Goal: Transaction & Acquisition: Purchase product/service

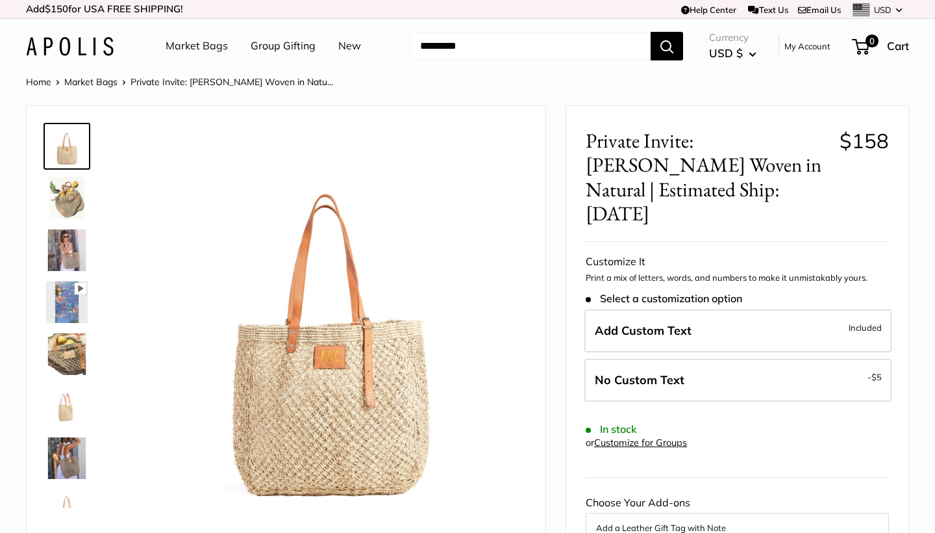
scroll to position [15, 0]
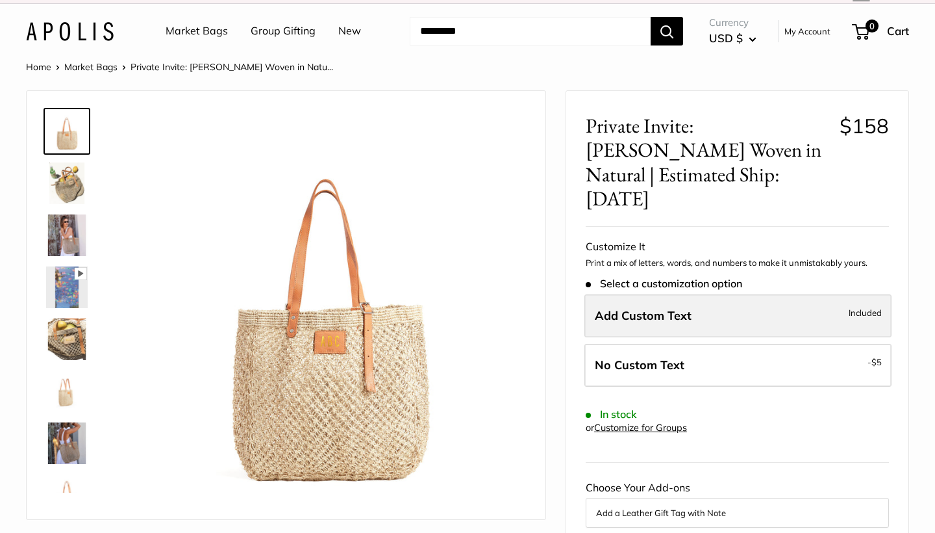
click at [655, 308] on span "Add Custom Text" at bounding box center [643, 315] width 97 height 15
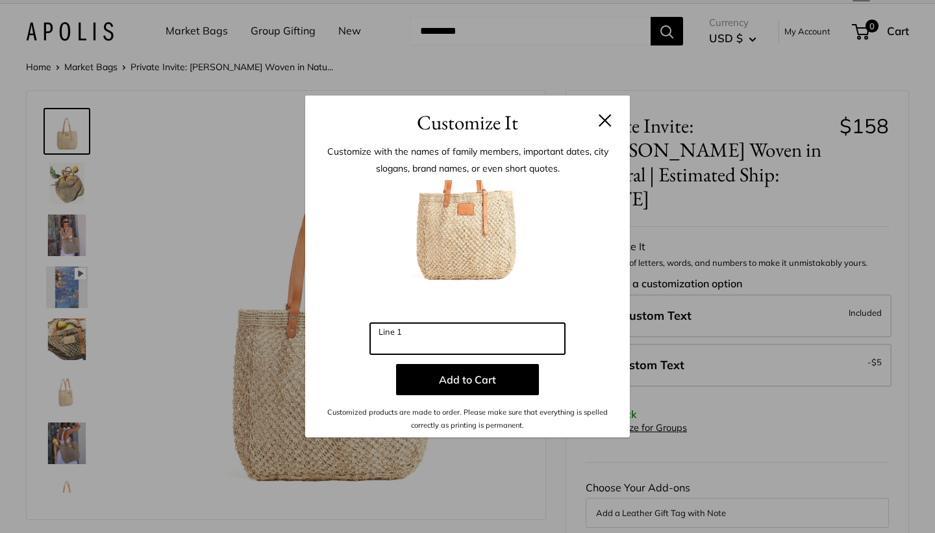
click at [408, 339] on input "Line 1" at bounding box center [467, 338] width 195 height 31
type input "*"
type input "***"
drag, startPoint x: 389, startPoint y: 116, endPoint x: 379, endPoint y: 131, distance: 18.2
click at [379, 131] on h3 "Customize It" at bounding box center [468, 122] width 286 height 31
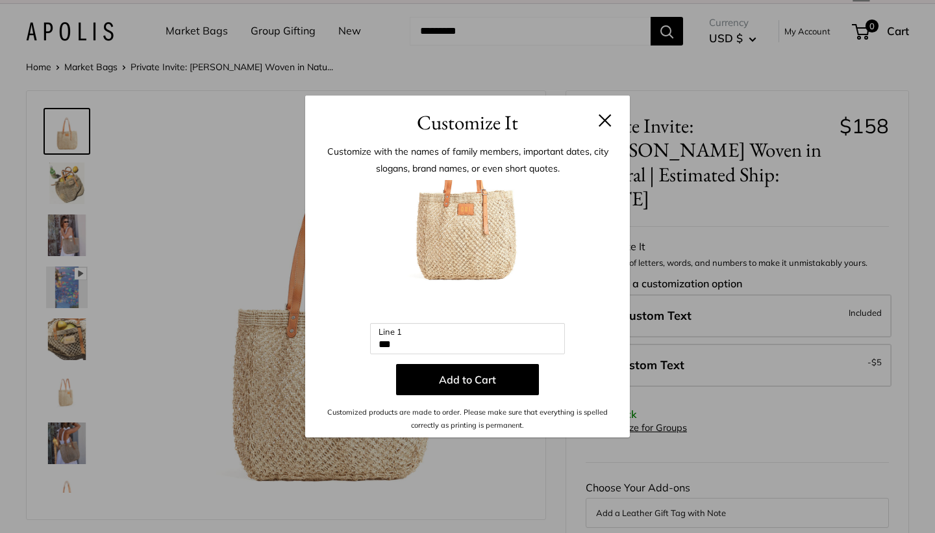
click at [605, 118] on button at bounding box center [605, 120] width 13 height 13
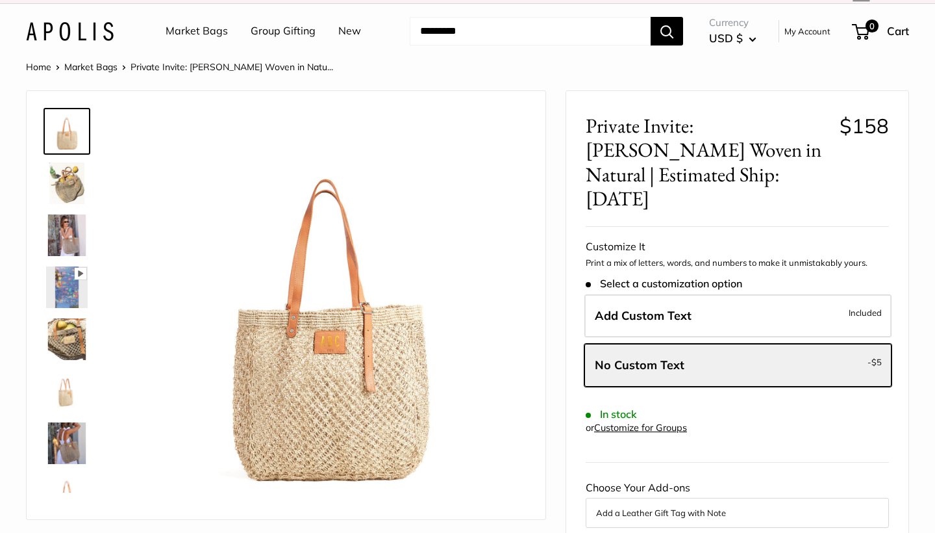
click at [66, 138] on img at bounding box center [67, 131] width 42 height 42
click at [61, 194] on img at bounding box center [67, 183] width 42 height 42
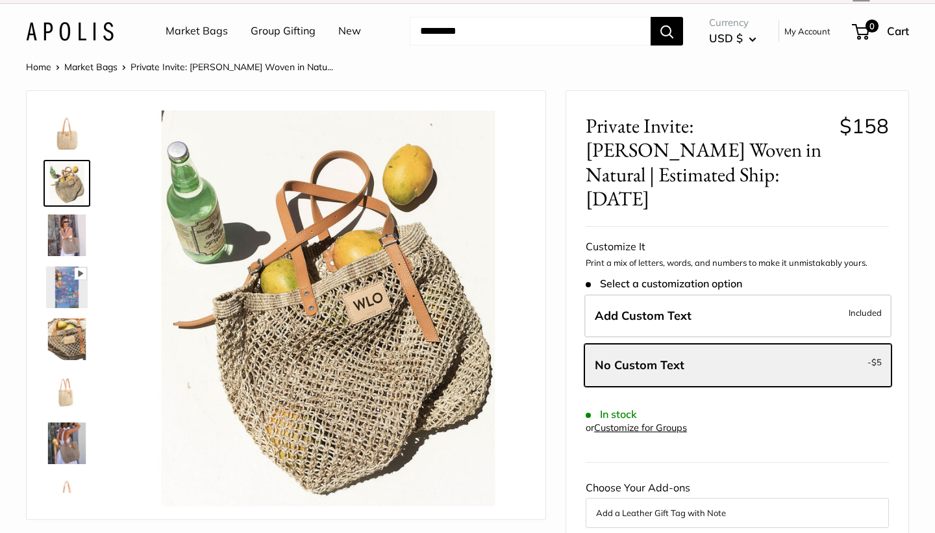
click at [66, 240] on img at bounding box center [67, 235] width 42 height 42
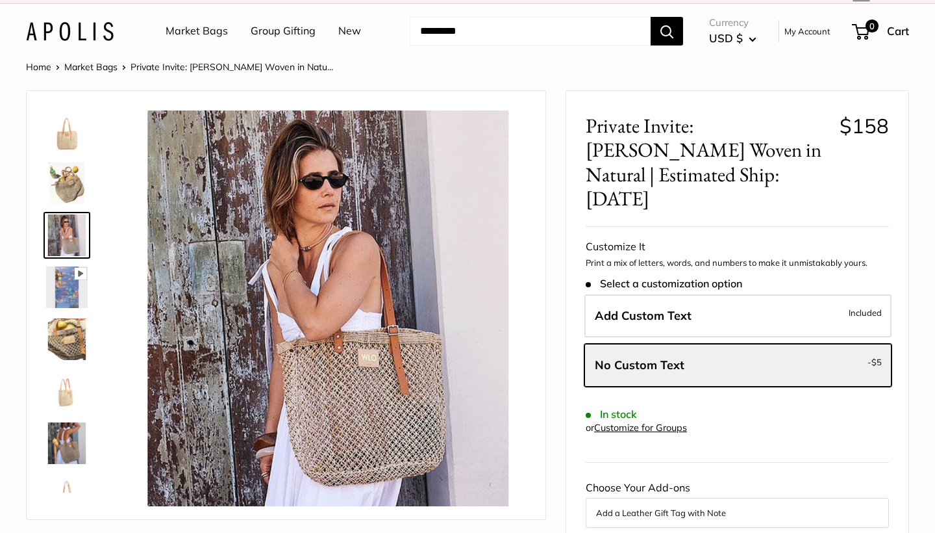
click at [65, 294] on img at bounding box center [67, 287] width 42 height 42
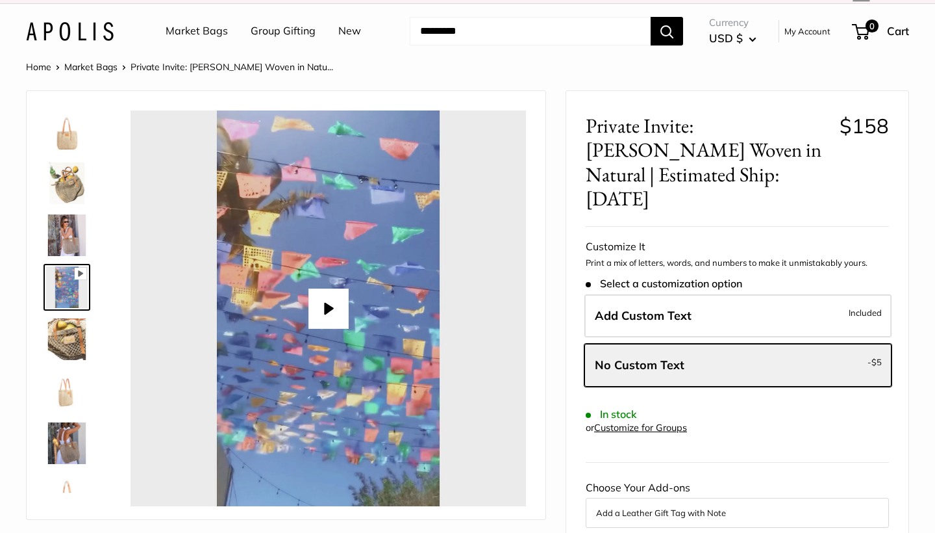
type input "*"
click at [69, 340] on img at bounding box center [67, 339] width 42 height 42
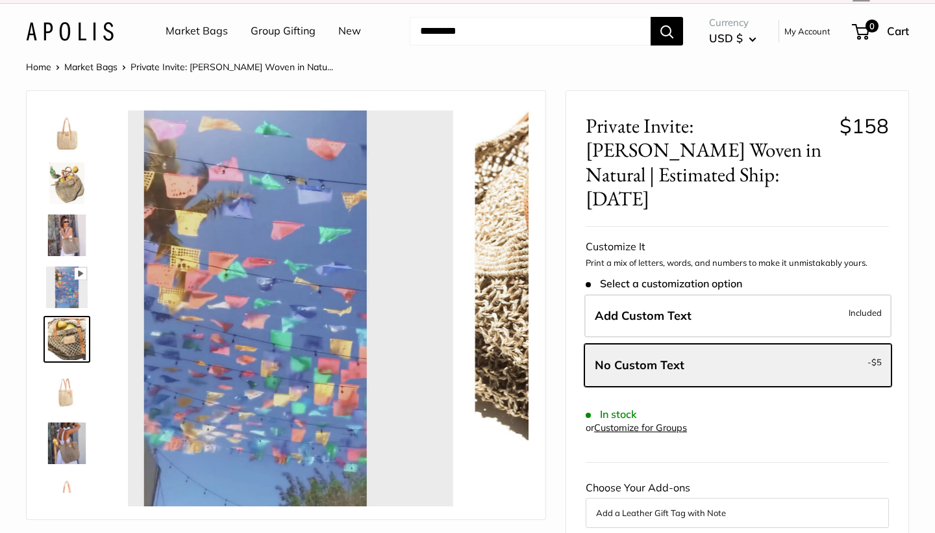
scroll to position [40, 0]
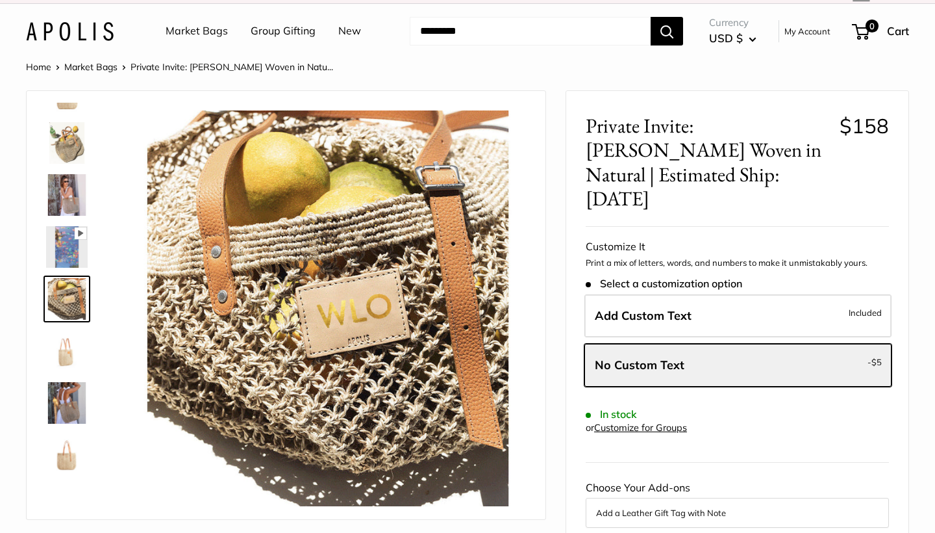
click at [70, 358] on img at bounding box center [67, 351] width 42 height 42
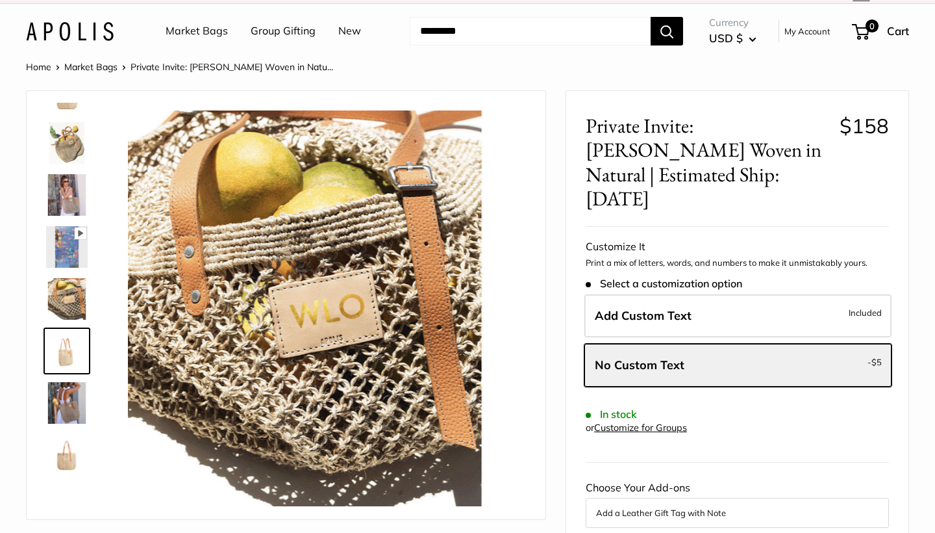
scroll to position [92, 0]
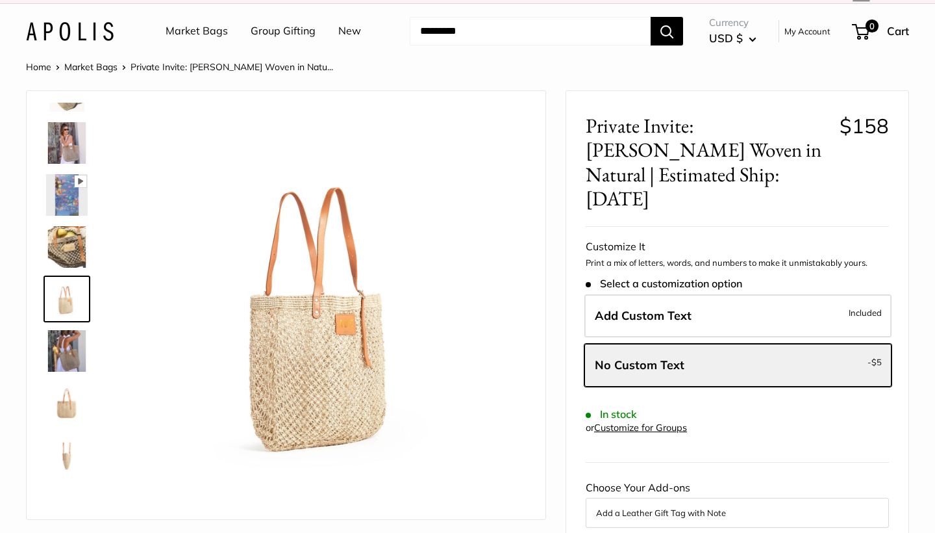
click at [65, 404] on img at bounding box center [67, 403] width 42 height 42
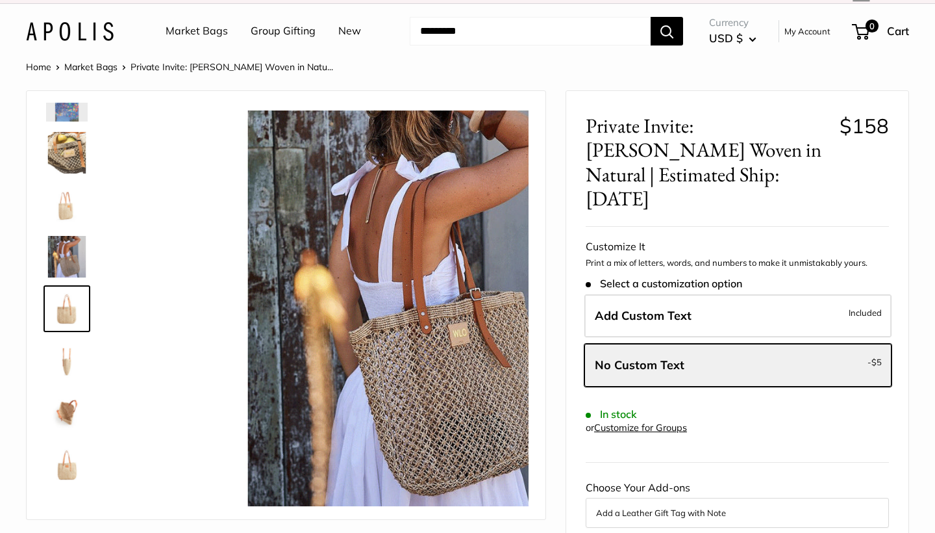
scroll to position [187, 0]
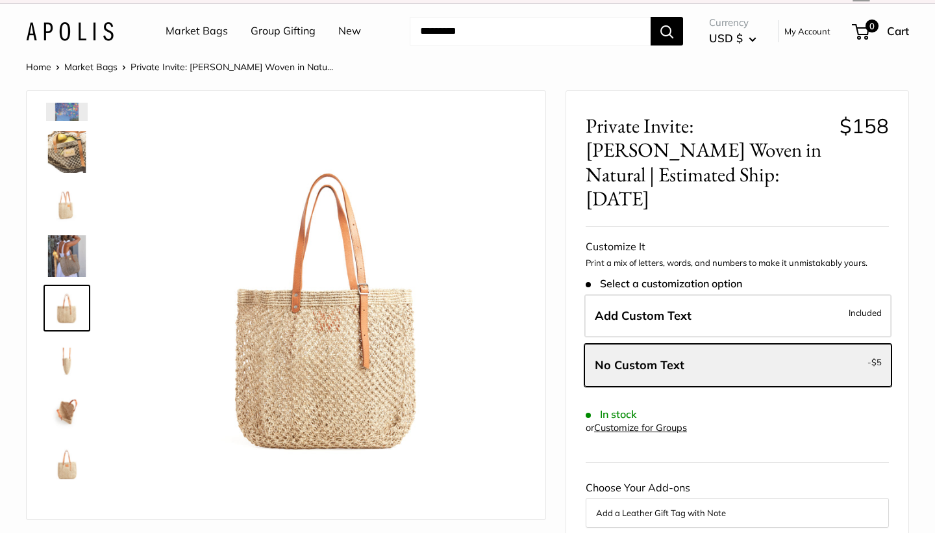
click at [66, 420] on img at bounding box center [67, 412] width 42 height 42
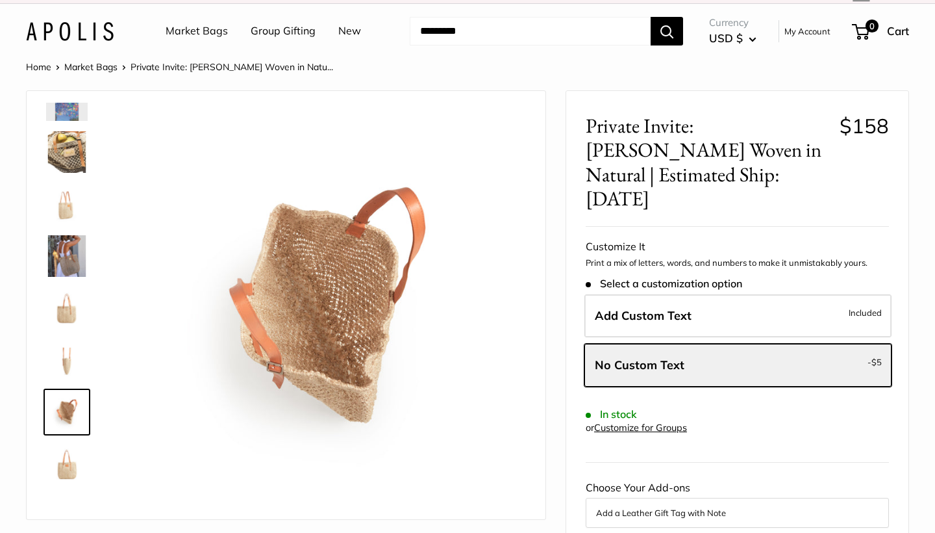
click at [60, 456] on img at bounding box center [67, 464] width 42 height 42
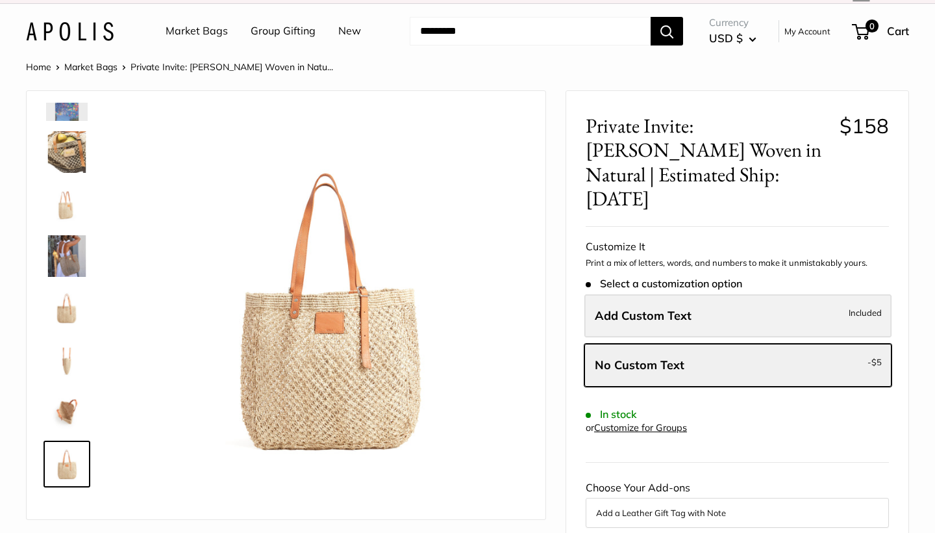
click at [652, 294] on label "Add Custom Text Included" at bounding box center [738, 315] width 307 height 43
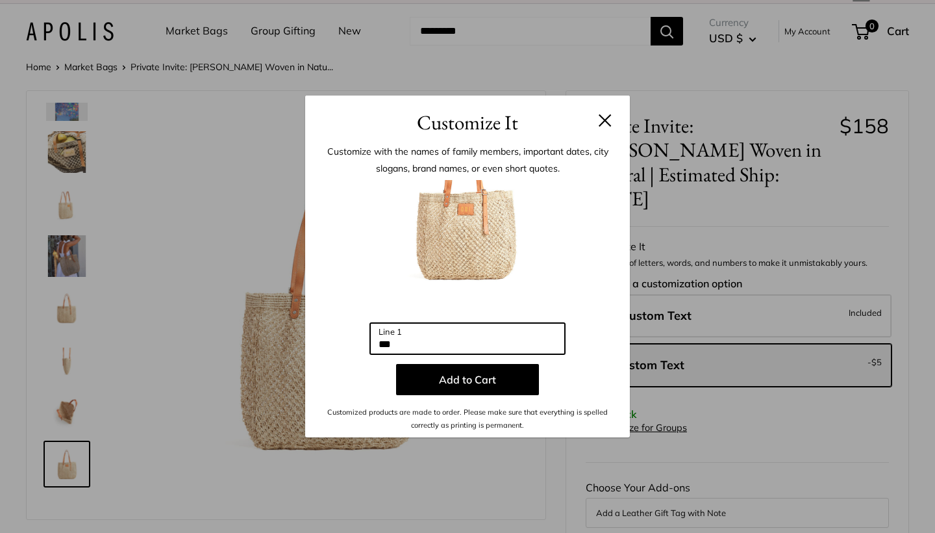
click at [442, 346] on input "***" at bounding box center [467, 338] width 195 height 31
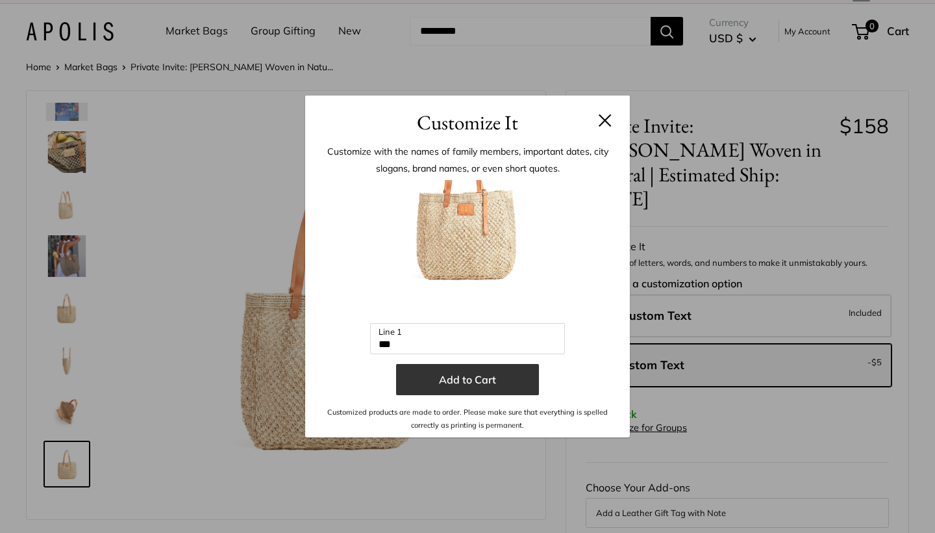
click at [462, 383] on button "Add to Cart" at bounding box center [467, 379] width 143 height 31
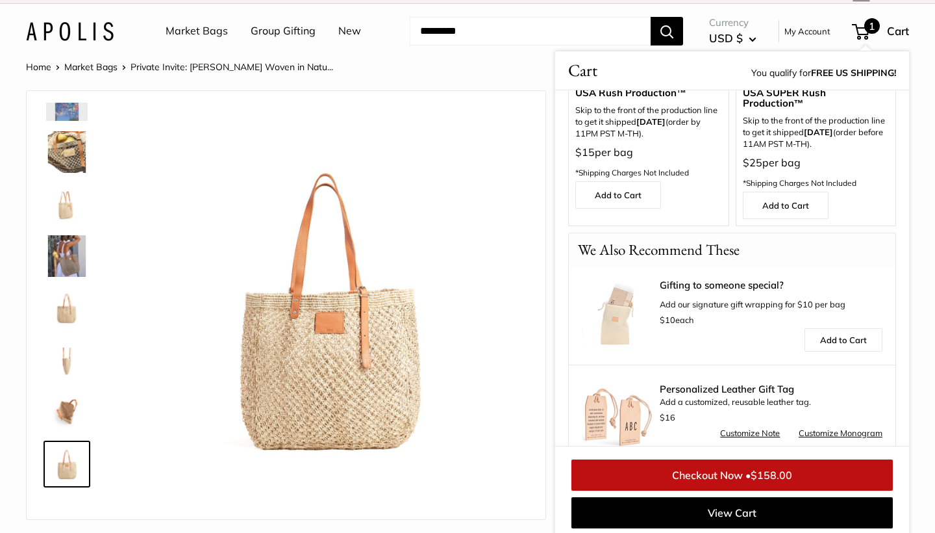
scroll to position [0, 0]
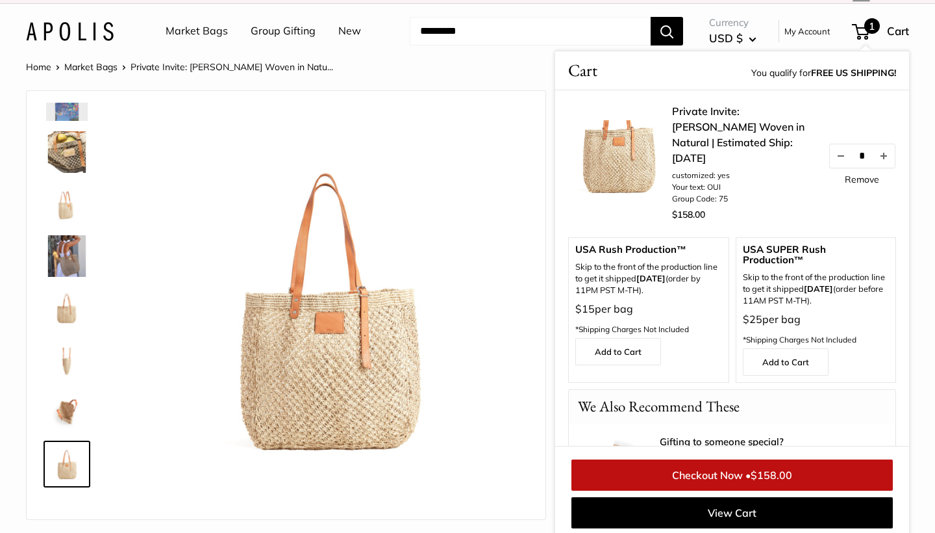
click at [858, 175] on link "Remove" at bounding box center [862, 179] width 34 height 9
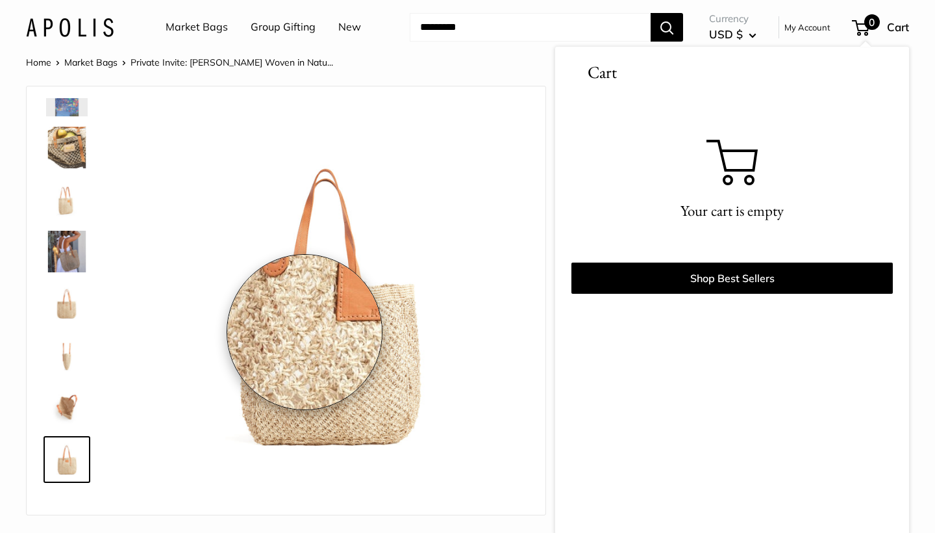
click at [305, 336] on img at bounding box center [329, 304] width 396 height 396
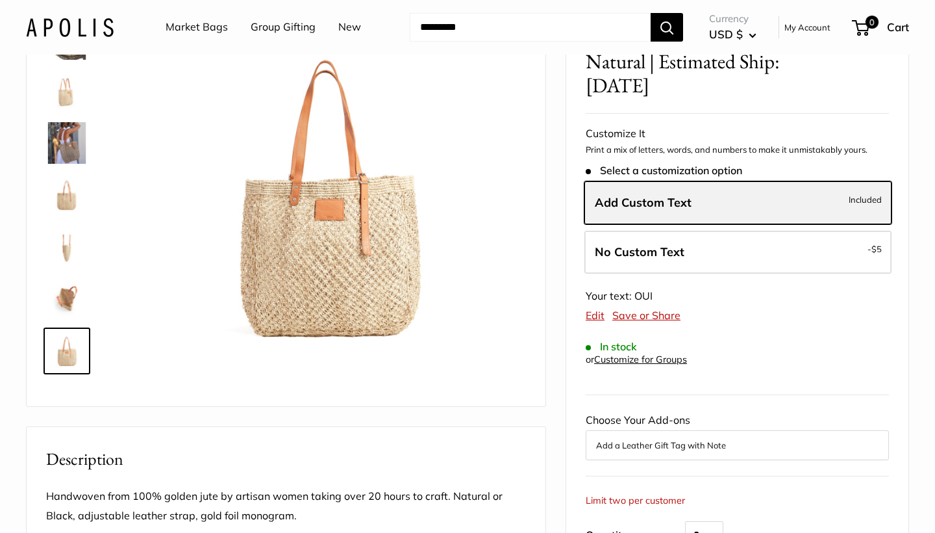
click at [641, 195] on span "Add Custom Text" at bounding box center [643, 202] width 97 height 15
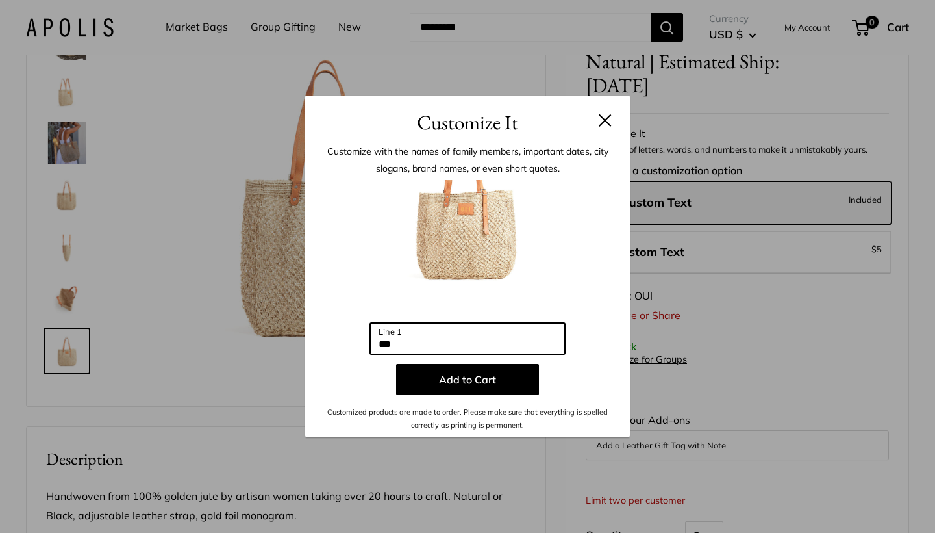
click at [411, 346] on input "***" at bounding box center [467, 338] width 195 height 31
type input "*"
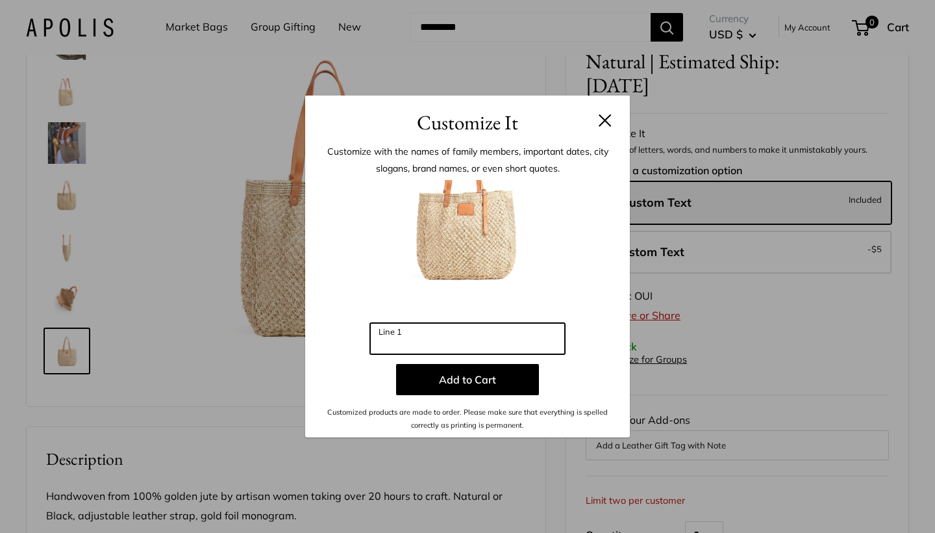
type input "*"
type input "***"
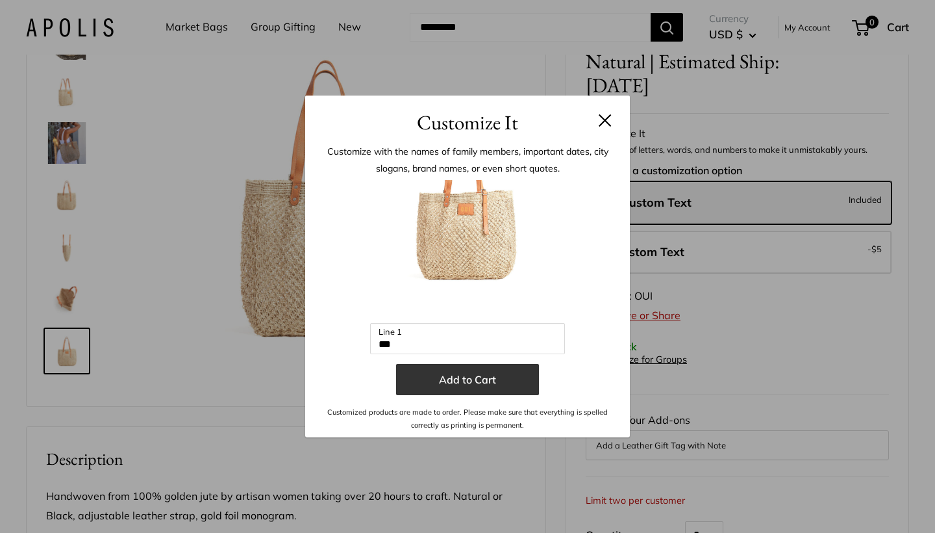
click at [483, 379] on button "Add to Cart" at bounding box center [467, 379] width 143 height 31
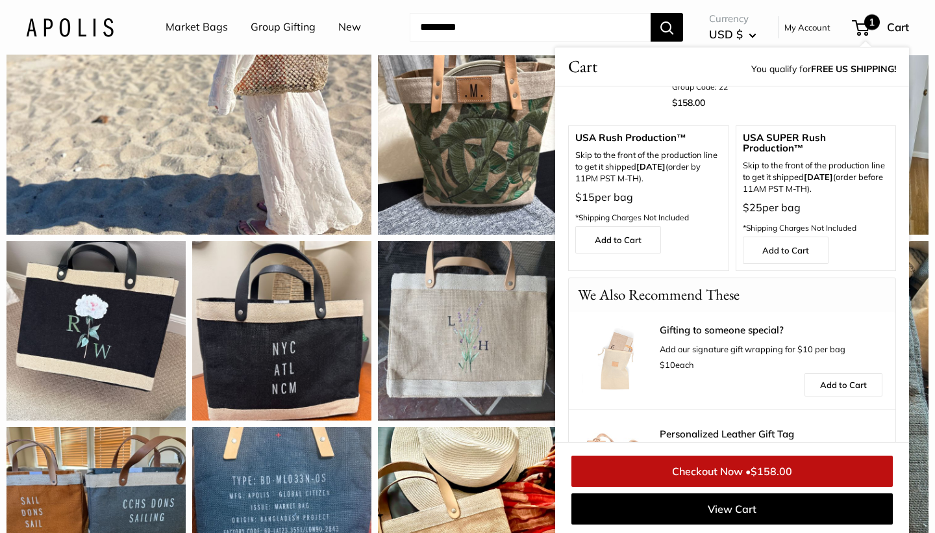
scroll to position [0, 0]
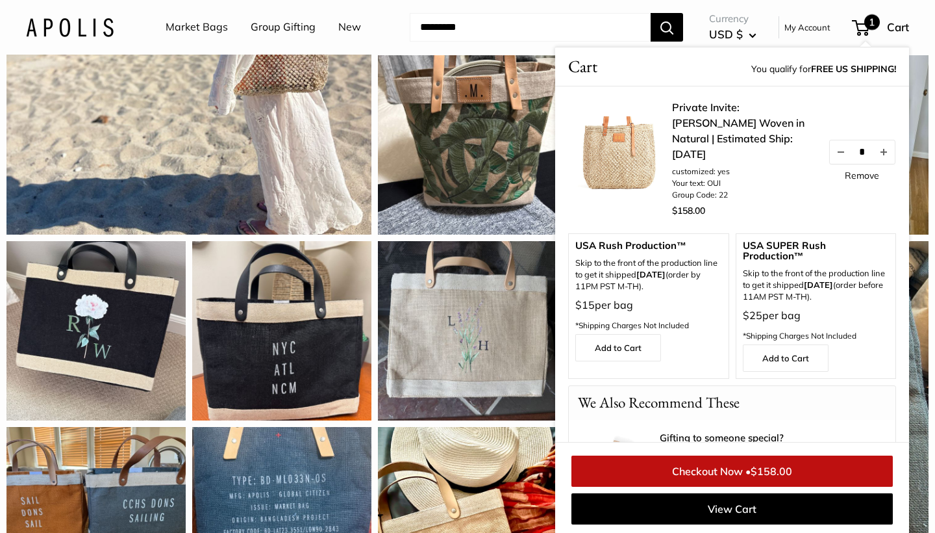
click at [728, 470] on link "Checkout Now • $158.00" at bounding box center [733, 470] width 322 height 31
